Goal: Task Accomplishment & Management: Manage account settings

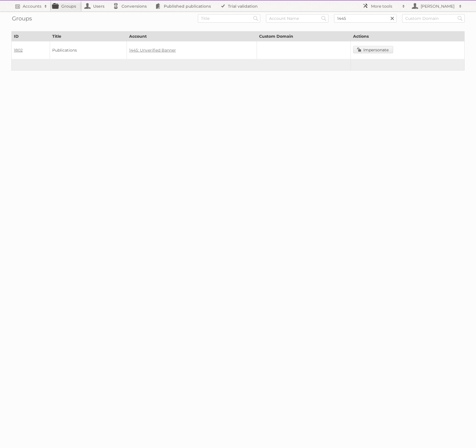
click at [390, 4] on h2 "More tools" at bounding box center [385, 6] width 28 height 6
click at [374, 73] on link "Beta Features" at bounding box center [388, 75] width 56 height 9
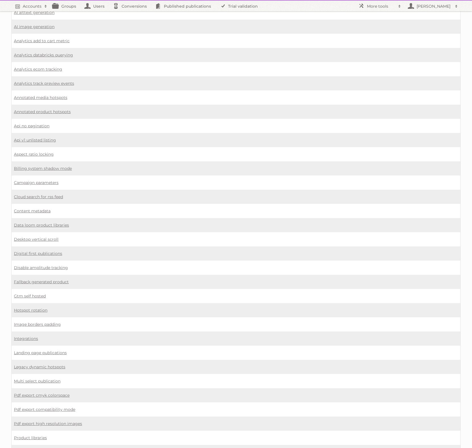
scroll to position [243, 0]
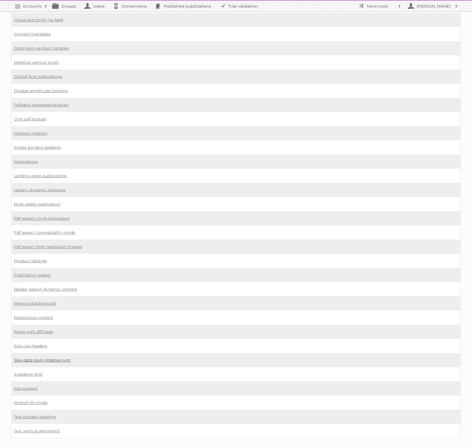
click at [31, 358] on link "Skip data loom shadow sync" at bounding box center [42, 360] width 57 height 5
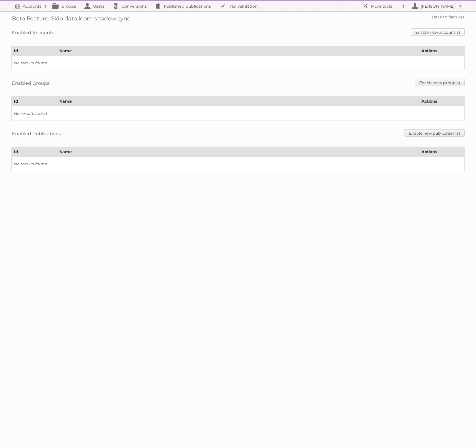
click at [432, 35] on link "Enable new account(s)" at bounding box center [438, 31] width 54 height 7
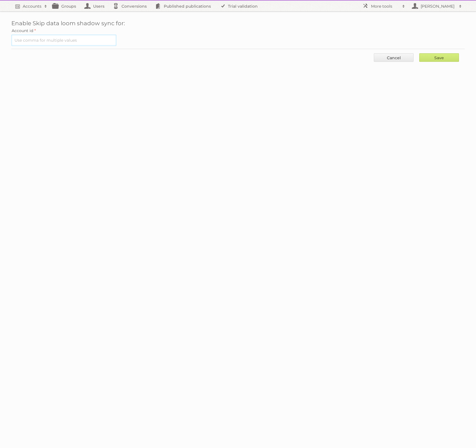
click at [68, 42] on input "text" at bounding box center [63, 40] width 105 height 11
paste input "1445"
type input "1445"
click at [435, 56] on input "Save" at bounding box center [439, 57] width 40 height 9
type input "..."
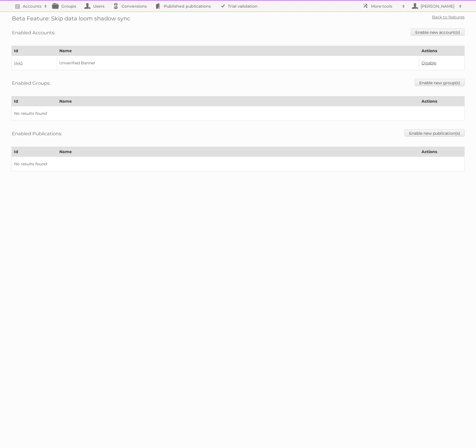
click at [427, 62] on link "Disable" at bounding box center [429, 62] width 15 height 5
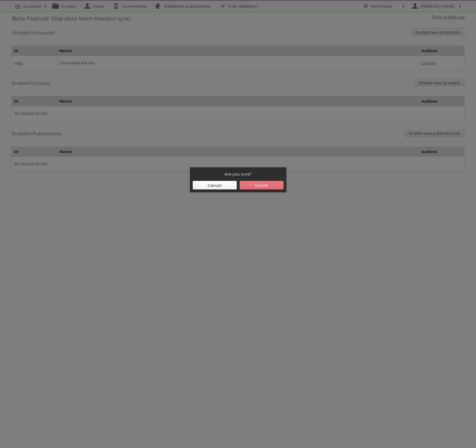
click at [218, 186] on button "Cancel" at bounding box center [215, 185] width 44 height 9
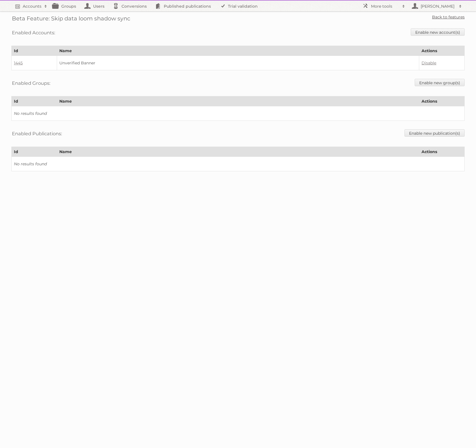
click at [439, 16] on link "Back to features" at bounding box center [448, 16] width 33 height 5
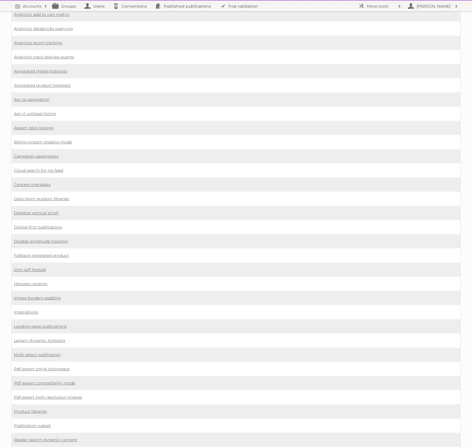
scroll to position [117, 0]
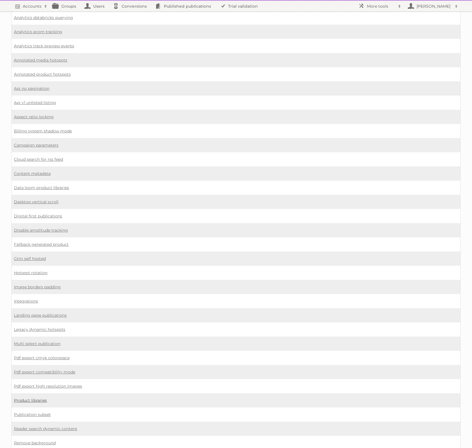
click at [39, 398] on link "Product libraries" at bounding box center [30, 400] width 33 height 5
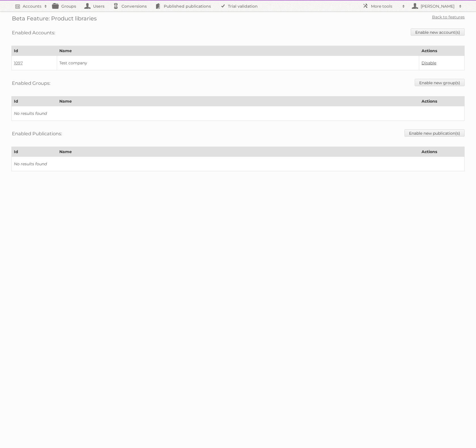
click at [428, 62] on link "Disable" at bounding box center [429, 62] width 15 height 5
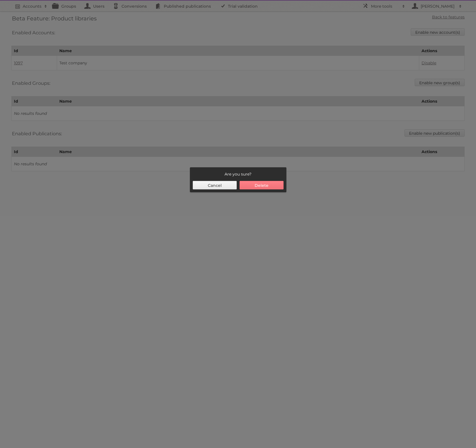
click at [260, 188] on button "Delete" at bounding box center [262, 185] width 44 height 9
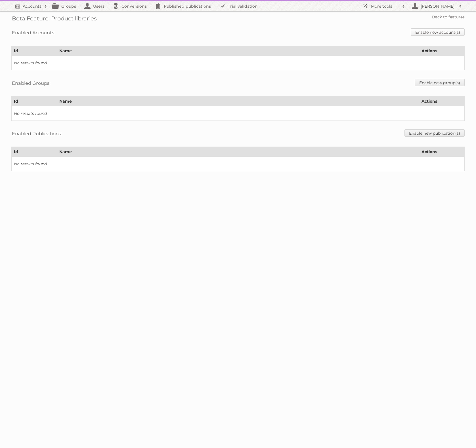
click at [438, 31] on link "Enable new account(s)" at bounding box center [438, 31] width 54 height 7
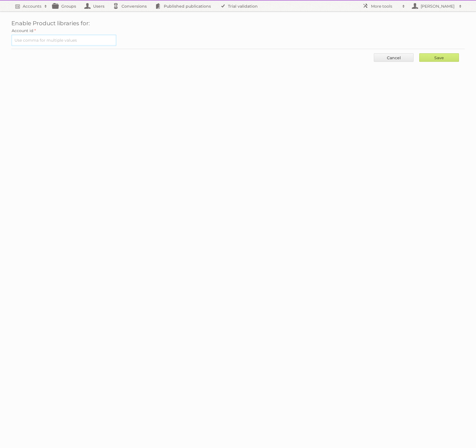
click at [48, 41] on input "text" at bounding box center [63, 40] width 105 height 11
type input "1097"
click at [419, 53] on input "Save" at bounding box center [439, 57] width 40 height 9
type input "..."
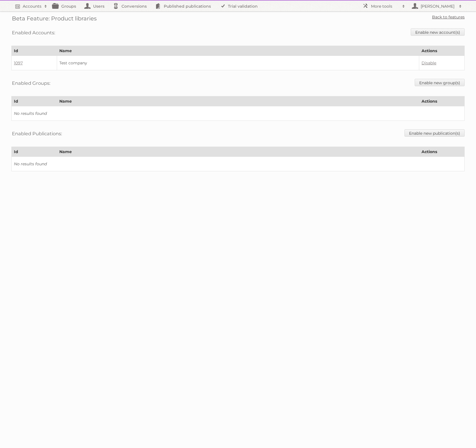
click at [438, 17] on link "Back to features" at bounding box center [448, 16] width 33 height 5
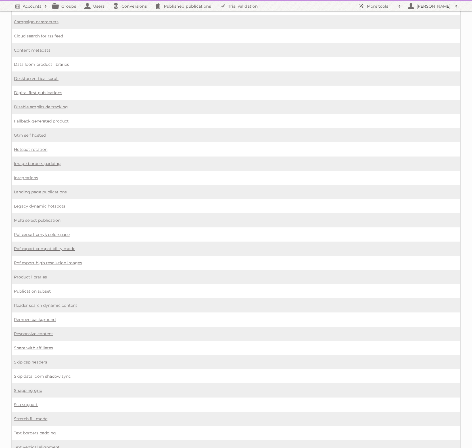
scroll to position [257, 0]
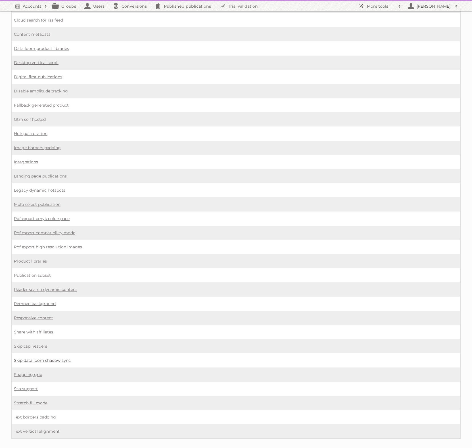
click at [33, 358] on link "Skip data loom shadow sync" at bounding box center [42, 360] width 57 height 5
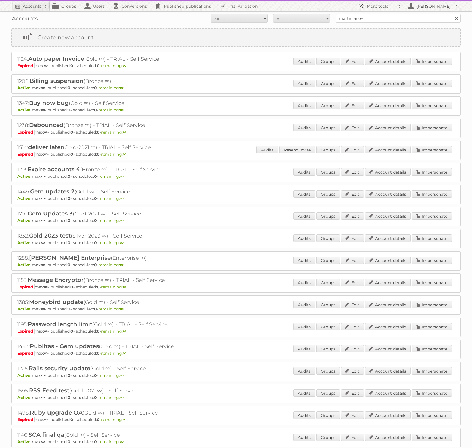
click at [374, 3] on h2 "More tools" at bounding box center [381, 6] width 28 height 6
click at [383, 54] on link "Sidekiq Web" at bounding box center [384, 50] width 56 height 9
click at [372, 8] on h2 "More tools" at bounding box center [381, 6] width 28 height 6
click at [377, 52] on link "Sidekiq Web" at bounding box center [384, 50] width 56 height 9
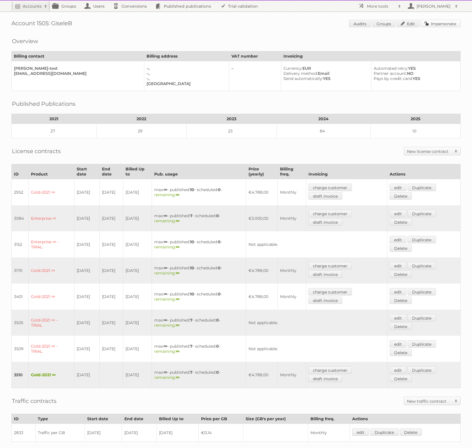
click at [445, 26] on link "Impersonate" at bounding box center [440, 23] width 40 height 7
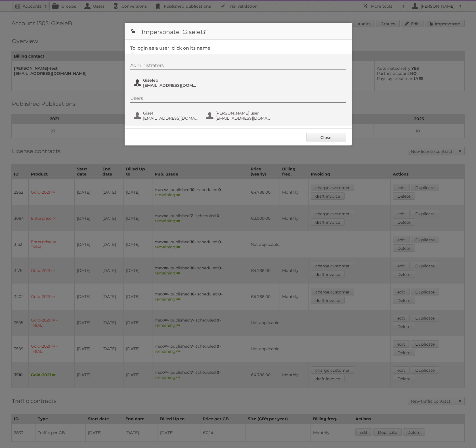
click at [153, 86] on span "gisele@publitas.com" at bounding box center [170, 85] width 55 height 5
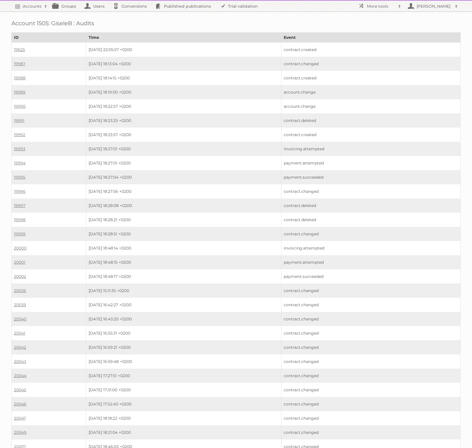
scroll to position [23345, 0]
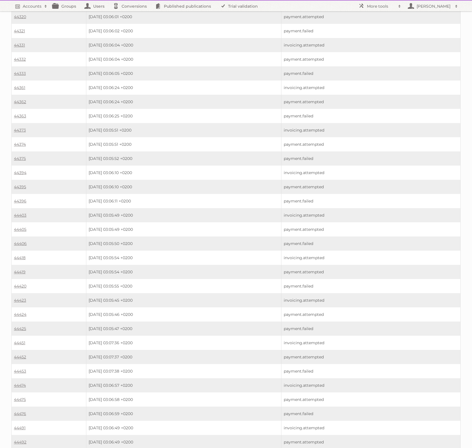
scroll to position [24694, 0]
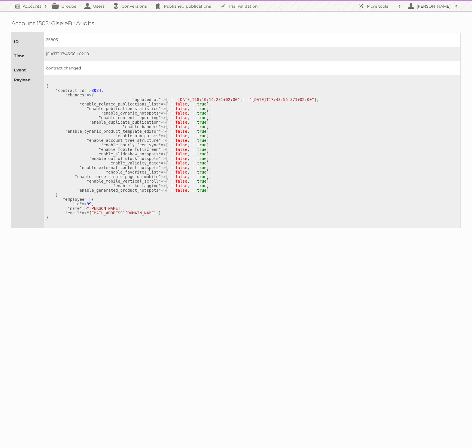
scroll to position [106, 0]
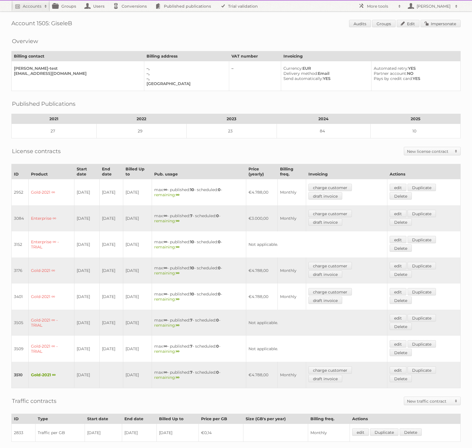
click at [198, 146] on div "License contracts New license contract Enterprise Bronze-2023 Silver-2023 Gold-…" at bounding box center [235, 151] width 449 height 14
